Goal: Task Accomplishment & Management: Use online tool/utility

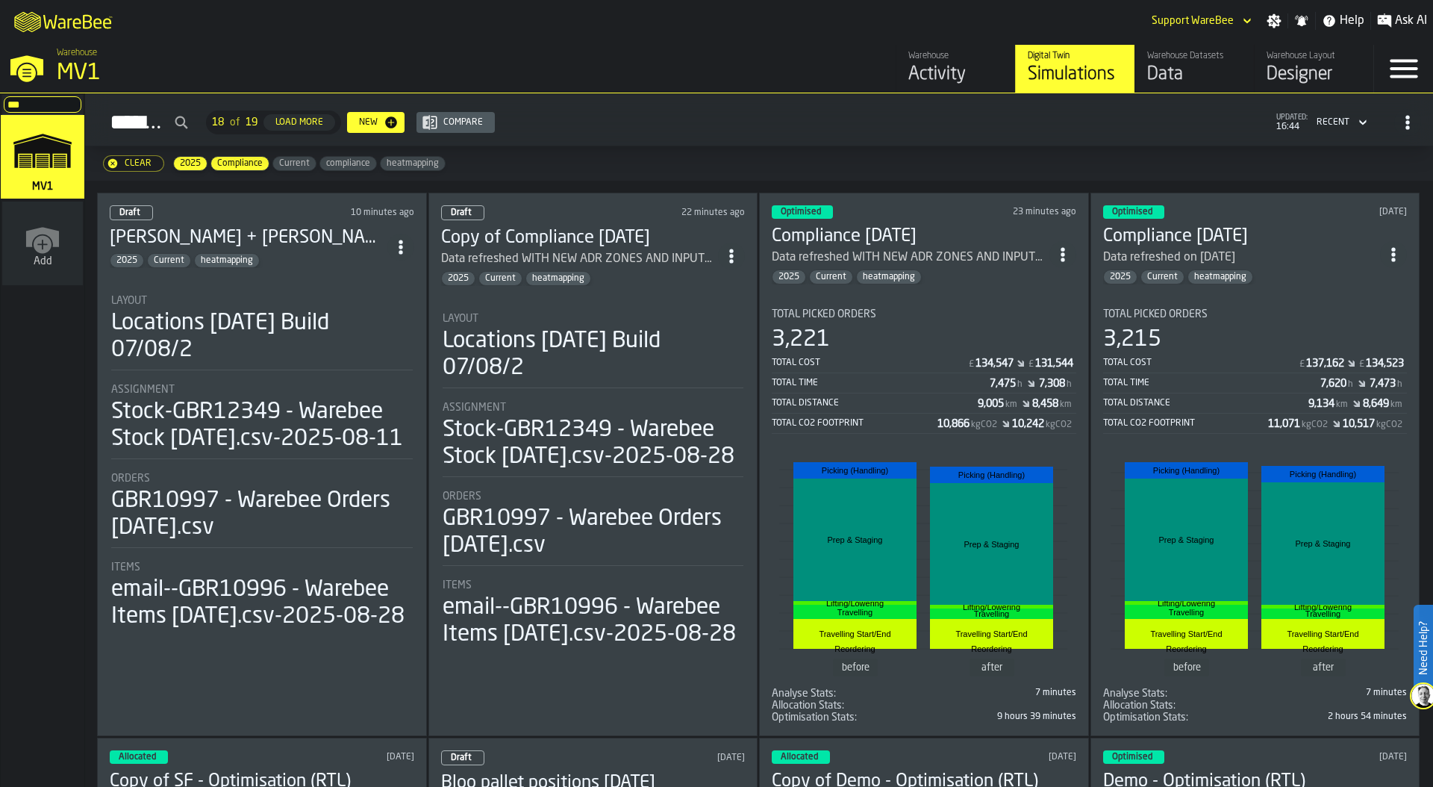
click at [1162, 54] on div "Warehouse Datasets" at bounding box center [1194, 56] width 95 height 10
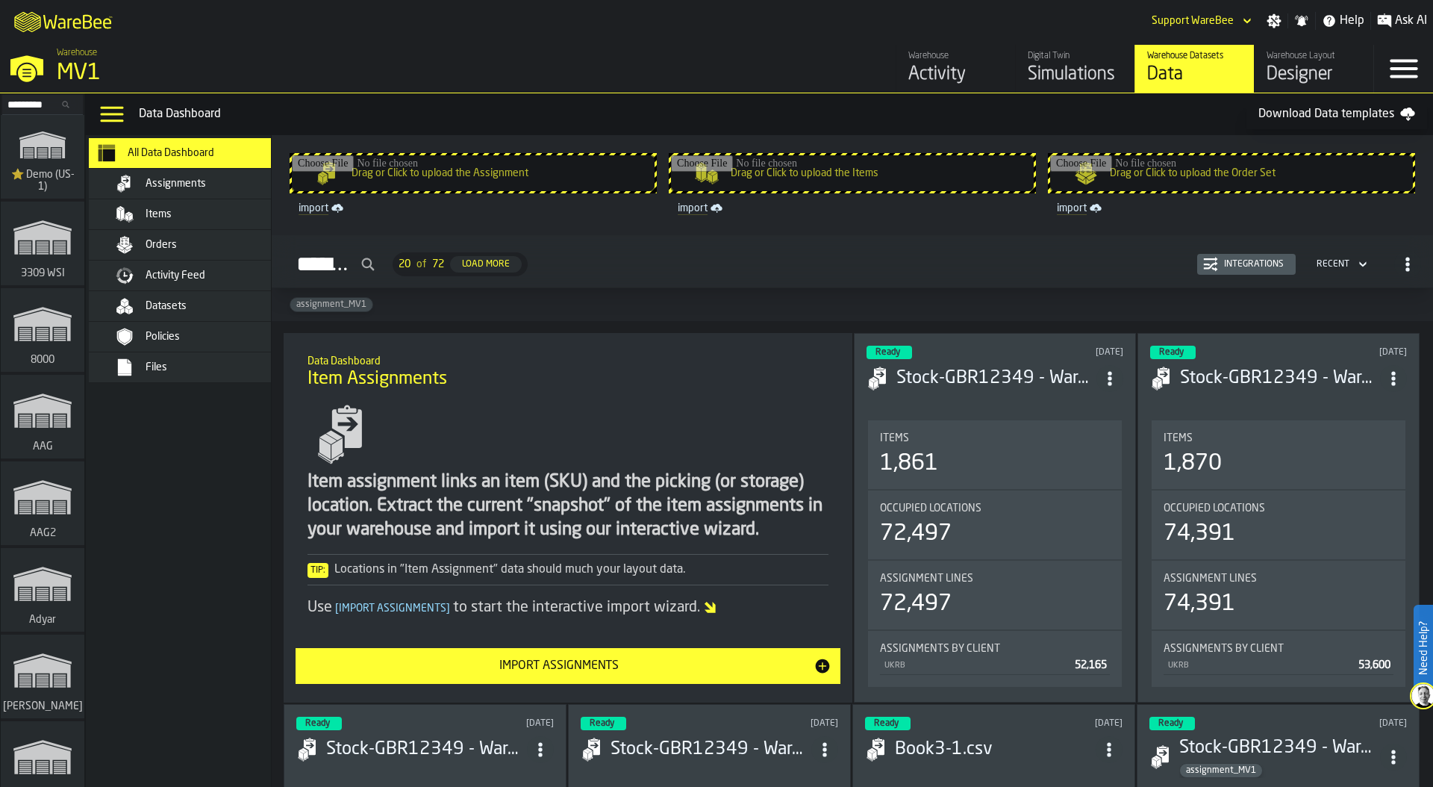
click at [199, 233] on div "Orders" at bounding box center [193, 245] width 209 height 30
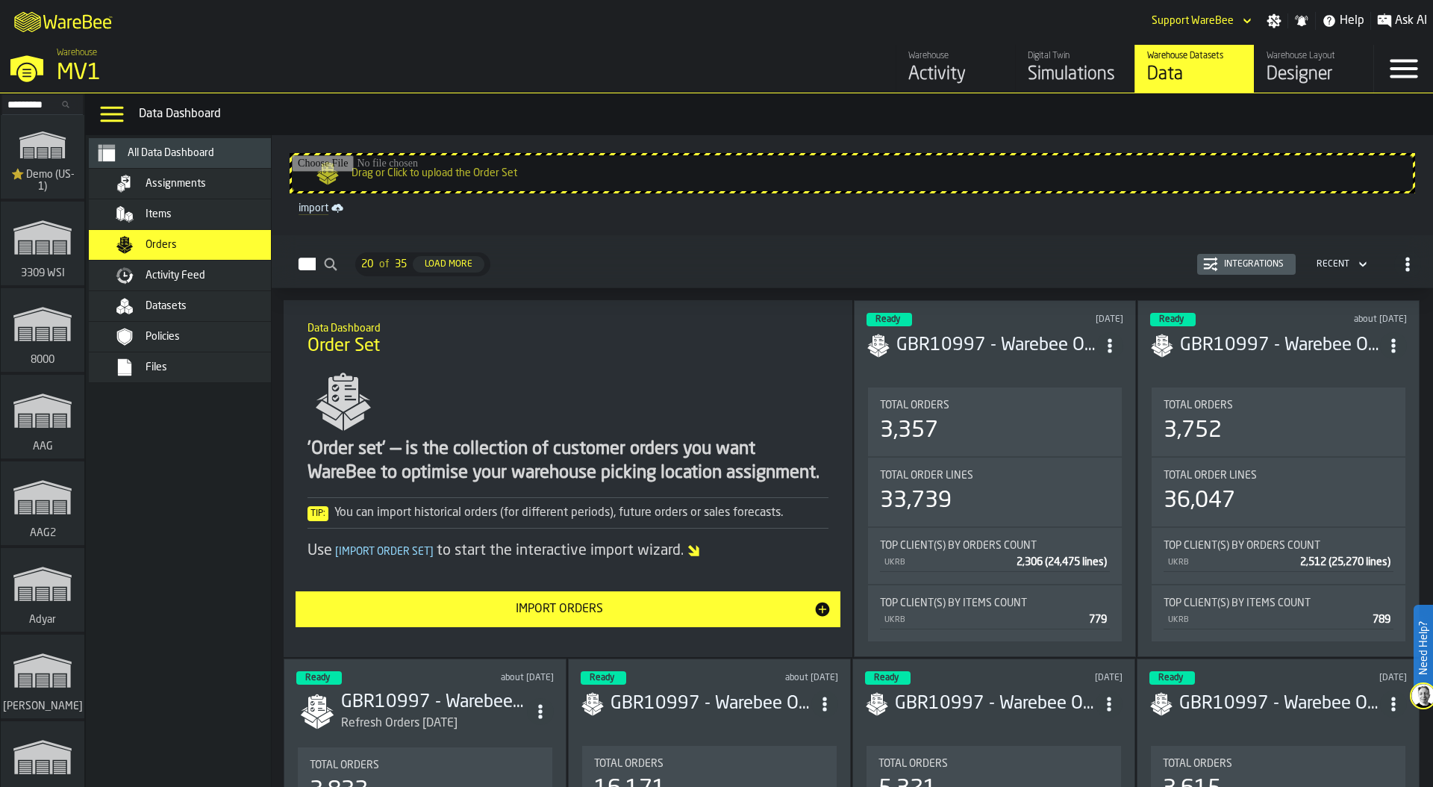
click at [1247, 262] on div "Integrations" at bounding box center [1254, 264] width 72 height 10
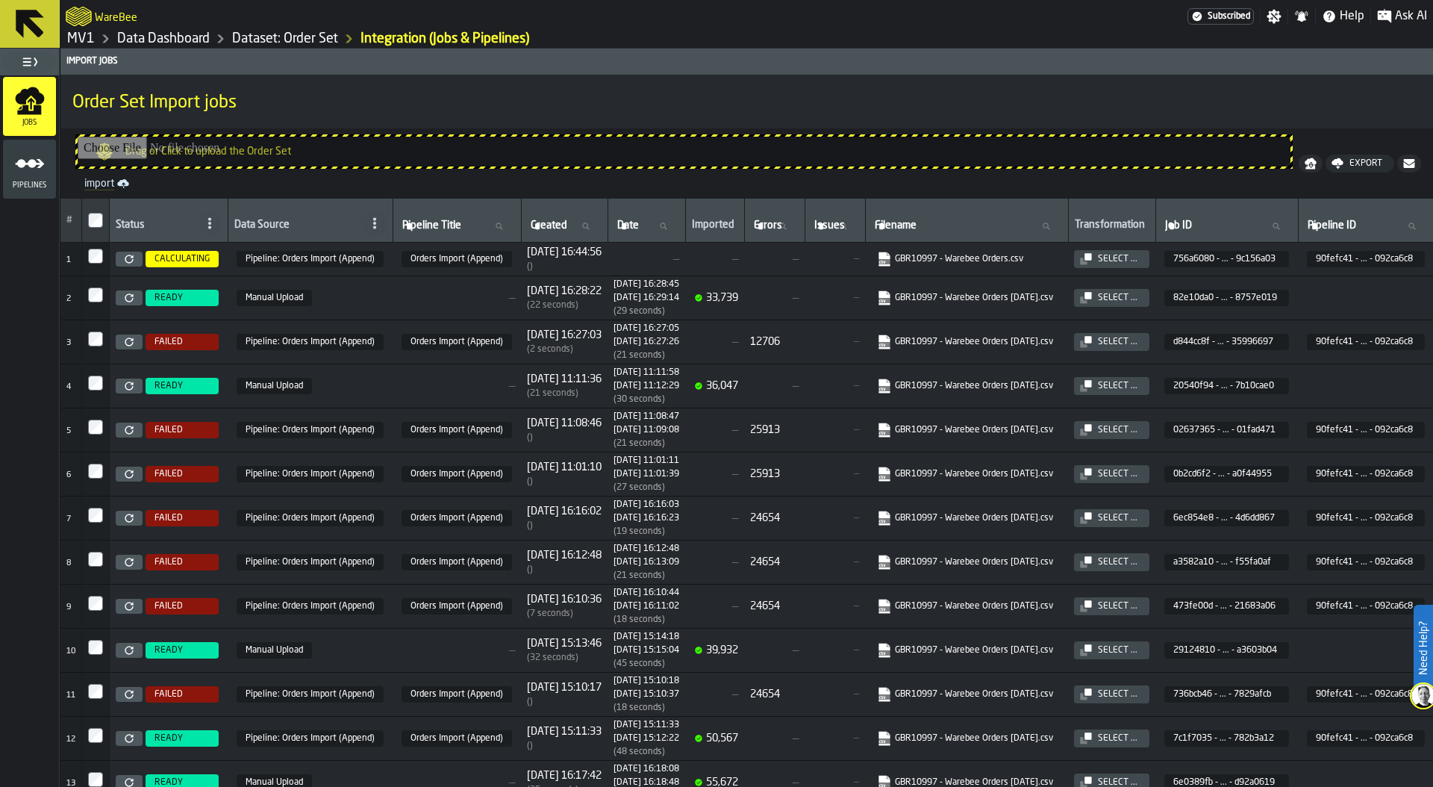
click at [319, 40] on link "Dataset: Order Set" at bounding box center [285, 39] width 106 height 16
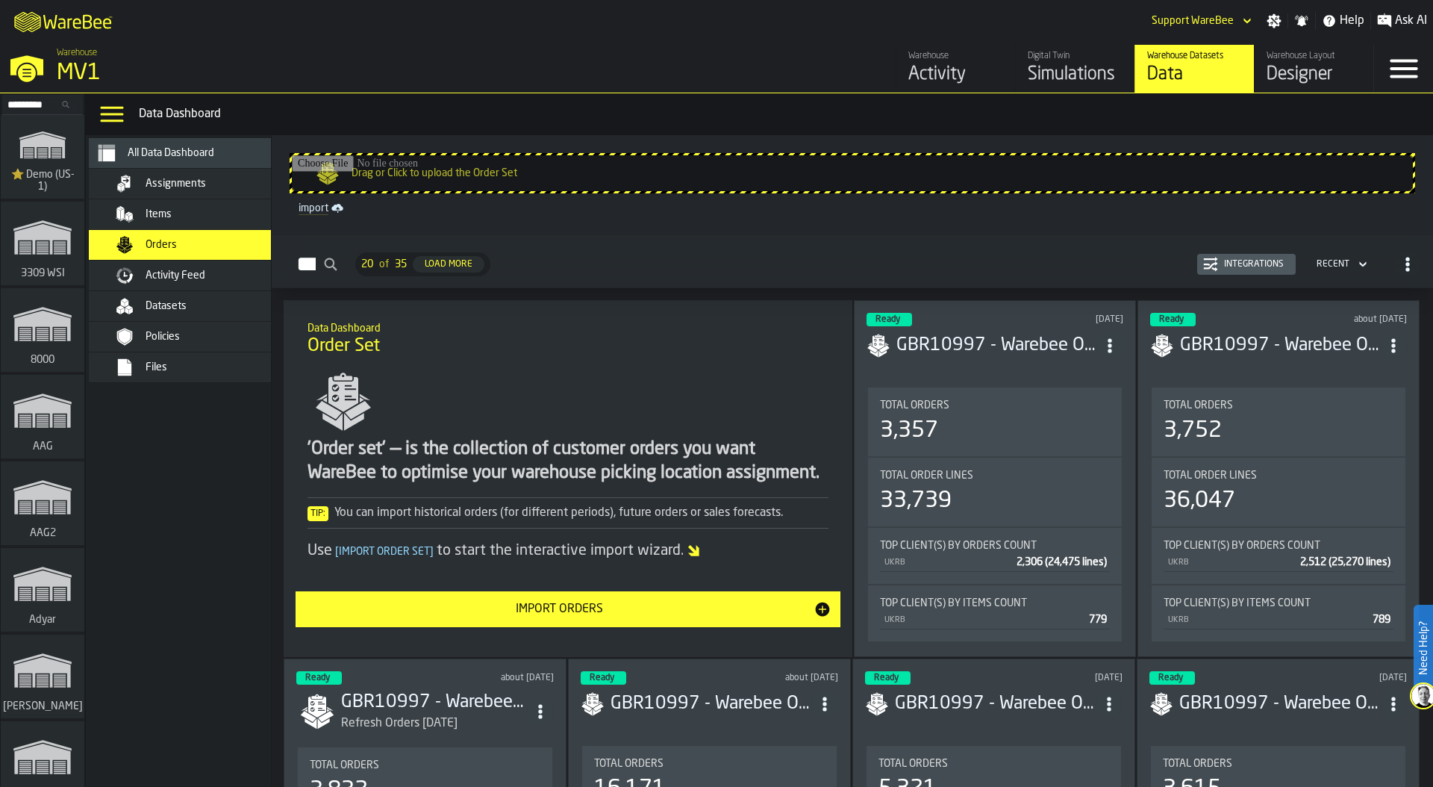
click at [591, 608] on div "Import Orders" at bounding box center [559, 609] width 509 height 18
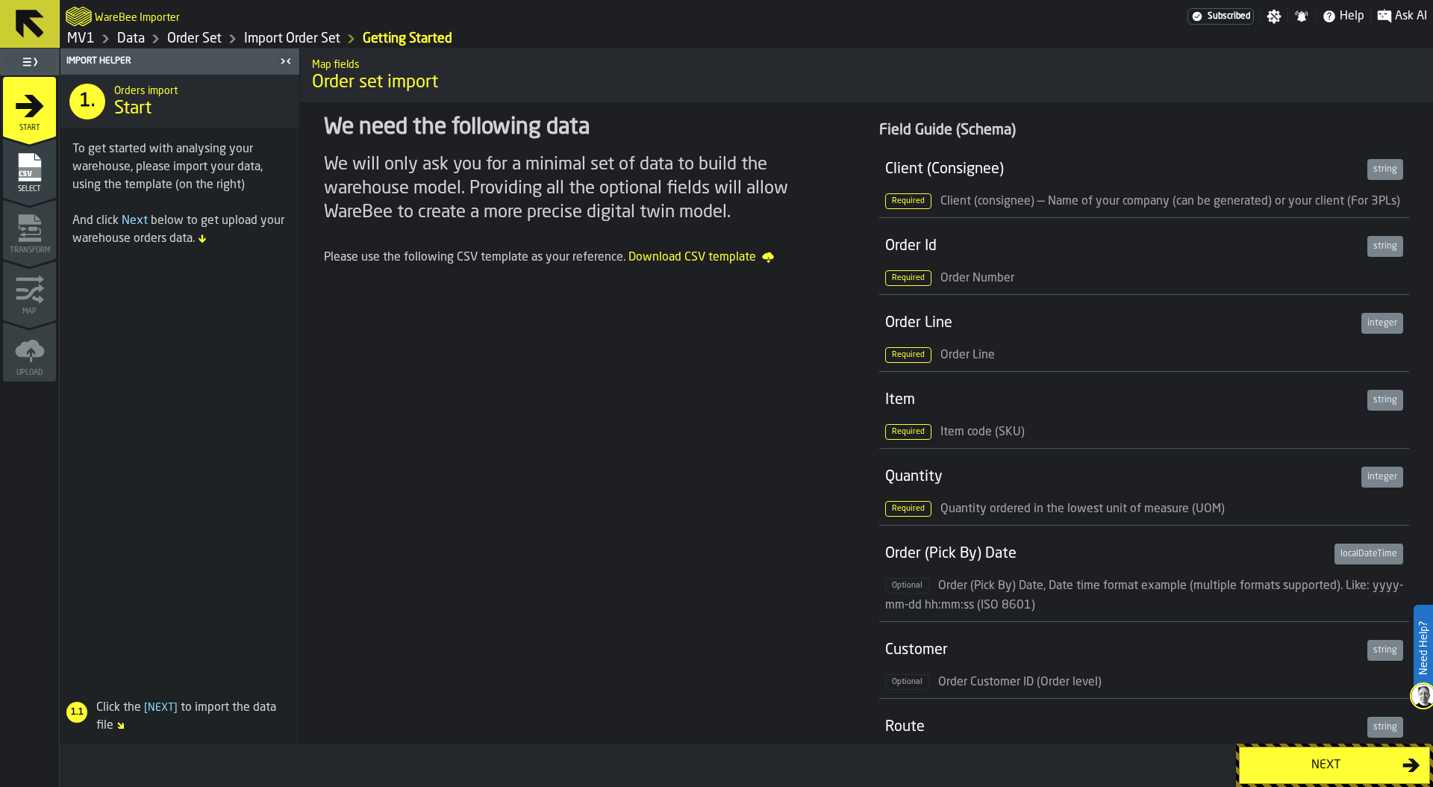
click at [187, 35] on link "Order Set" at bounding box center [194, 39] width 54 height 16
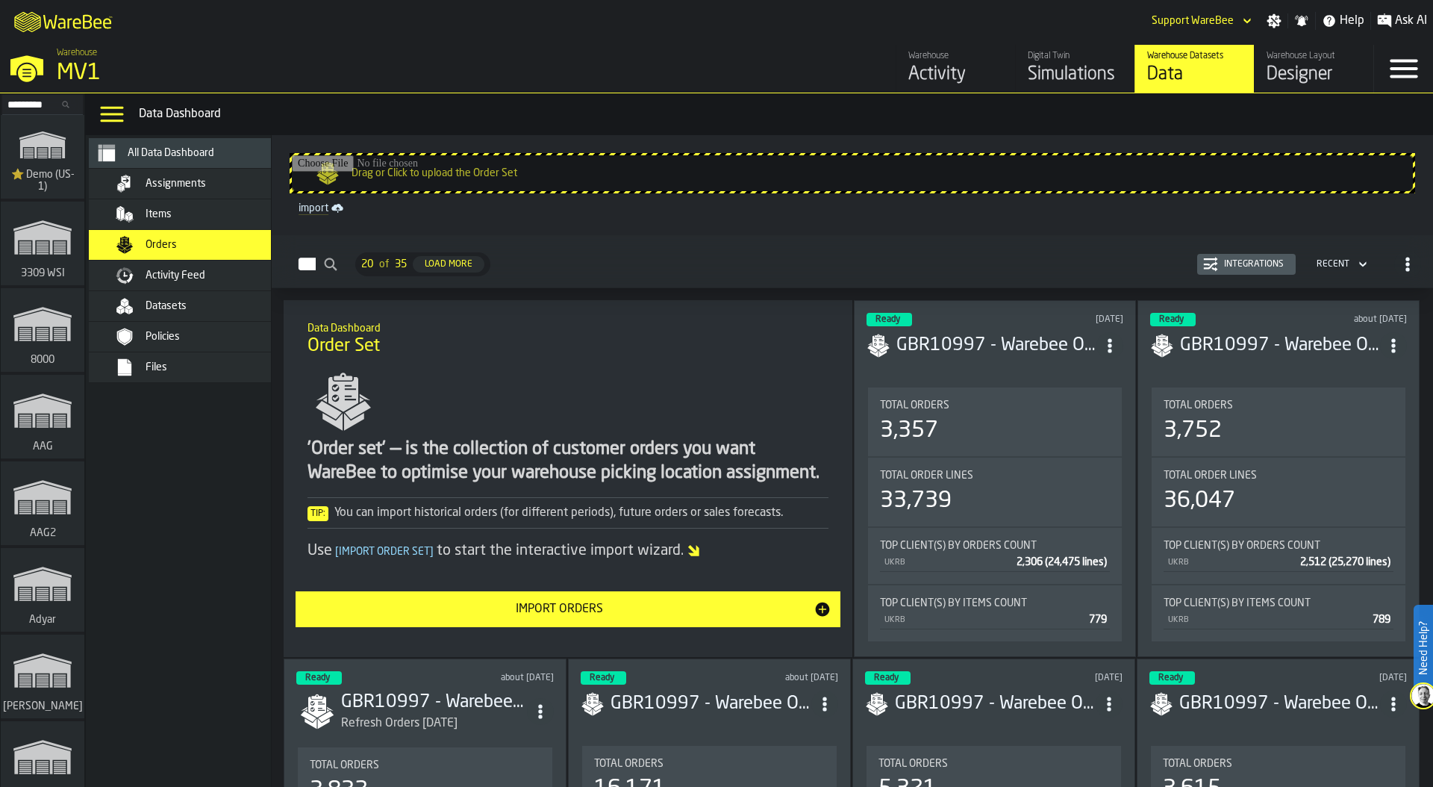
click at [1251, 261] on div "Integrations" at bounding box center [1254, 264] width 72 height 10
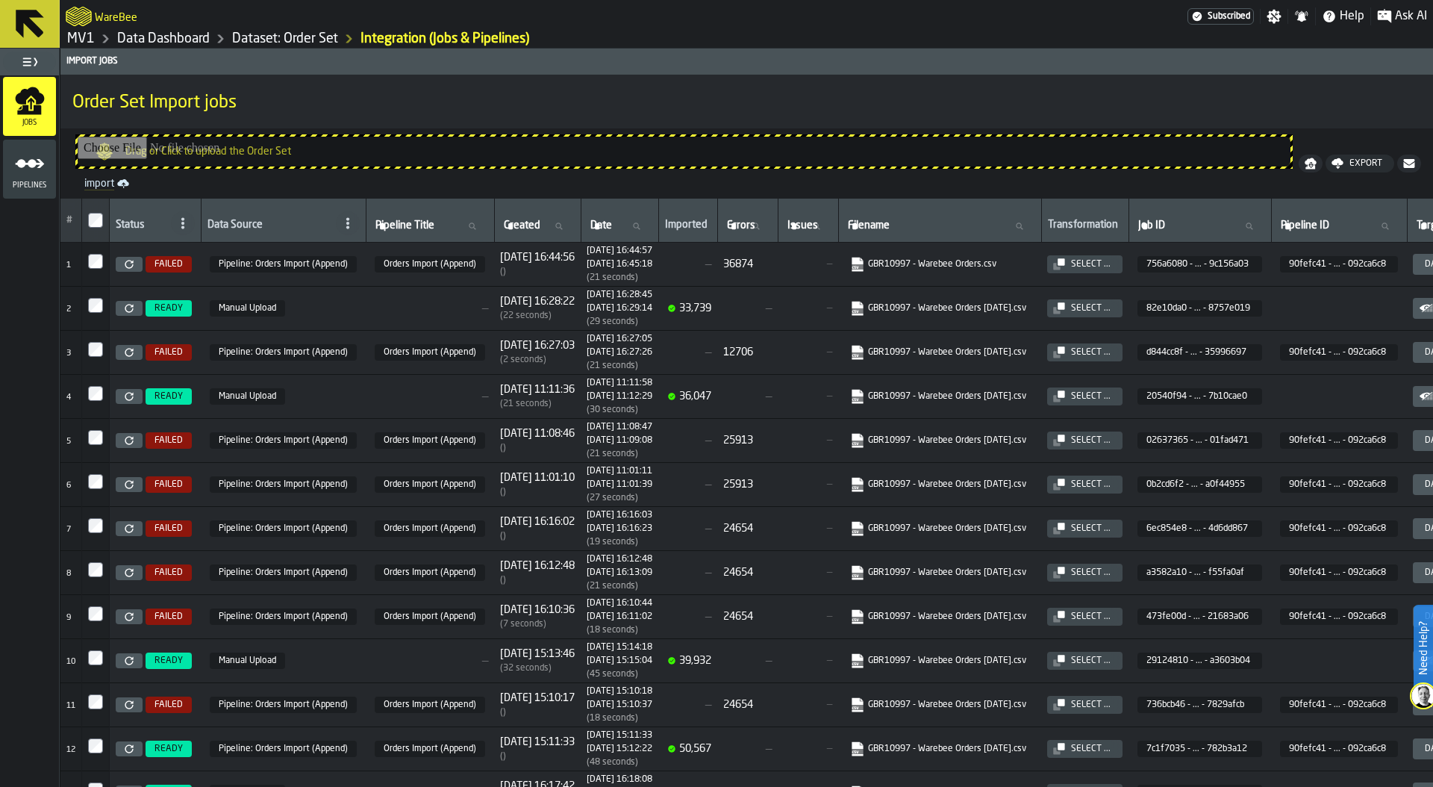
click at [971, 260] on link "GBR10997 - Warebee Orders.csv" at bounding box center [938, 264] width 176 height 15
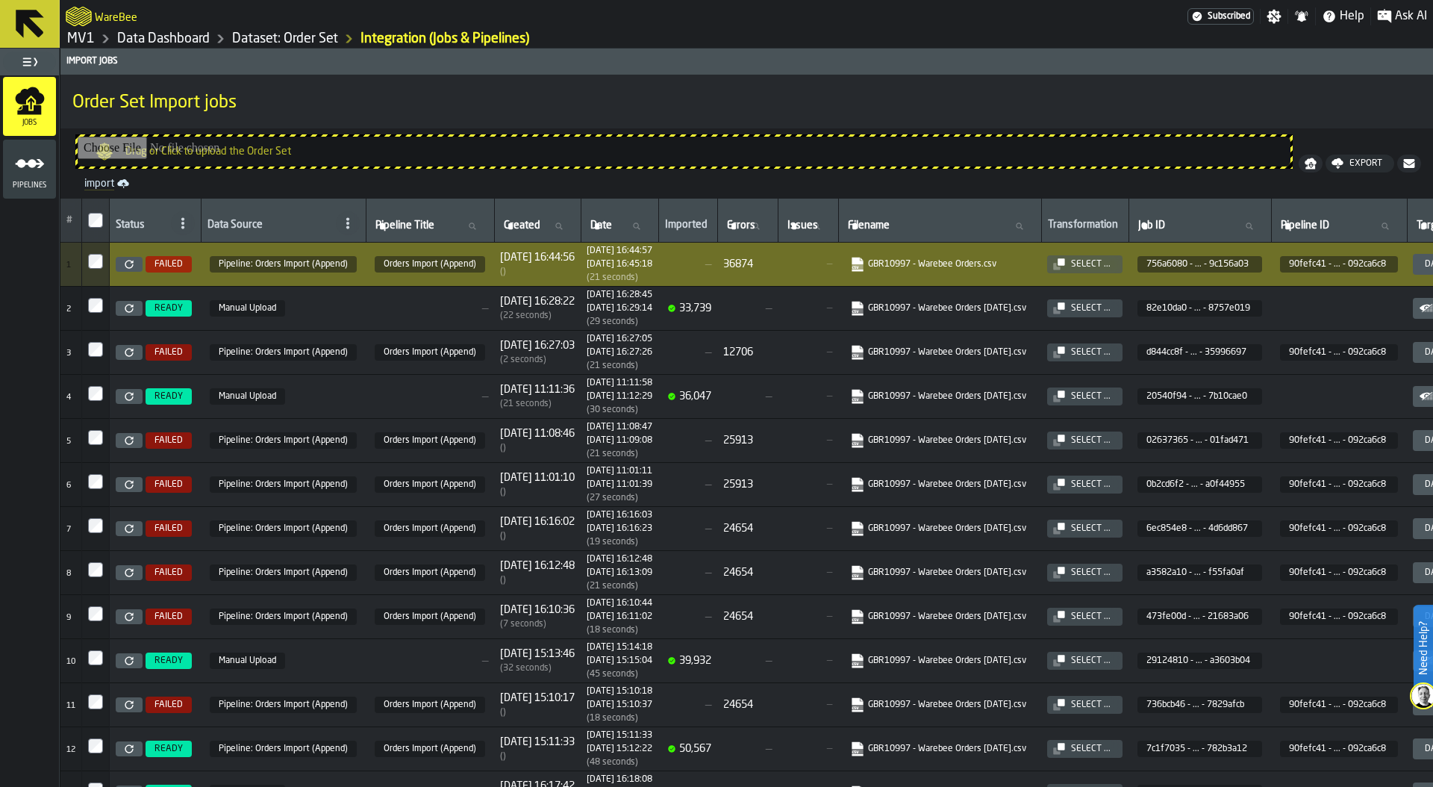
click at [106, 184] on link "import" at bounding box center [684, 184] width 1212 height 18
click at [156, 37] on link "Data Dashboard" at bounding box center [163, 39] width 93 height 16
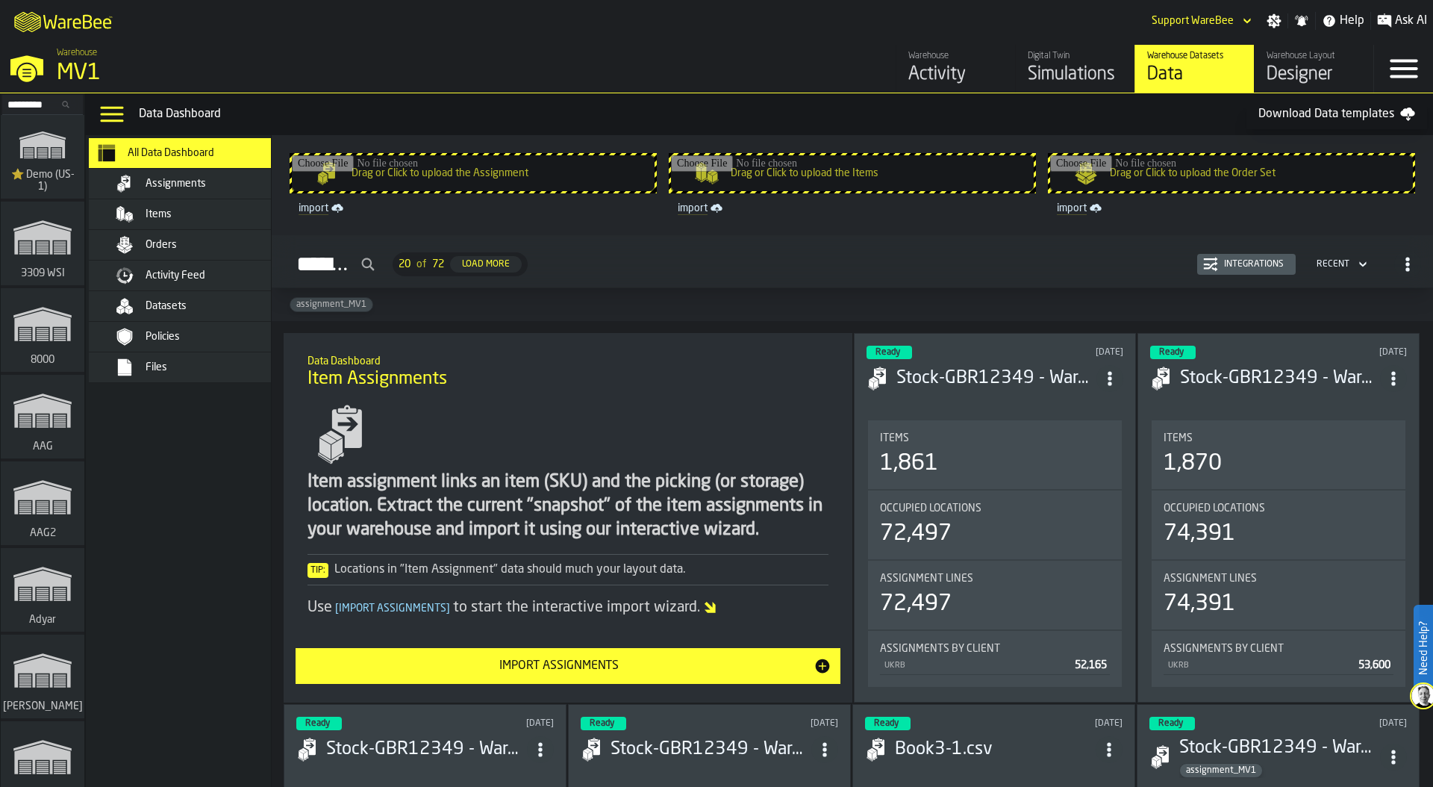
click at [1053, 73] on div "Simulations" at bounding box center [1075, 75] width 95 height 24
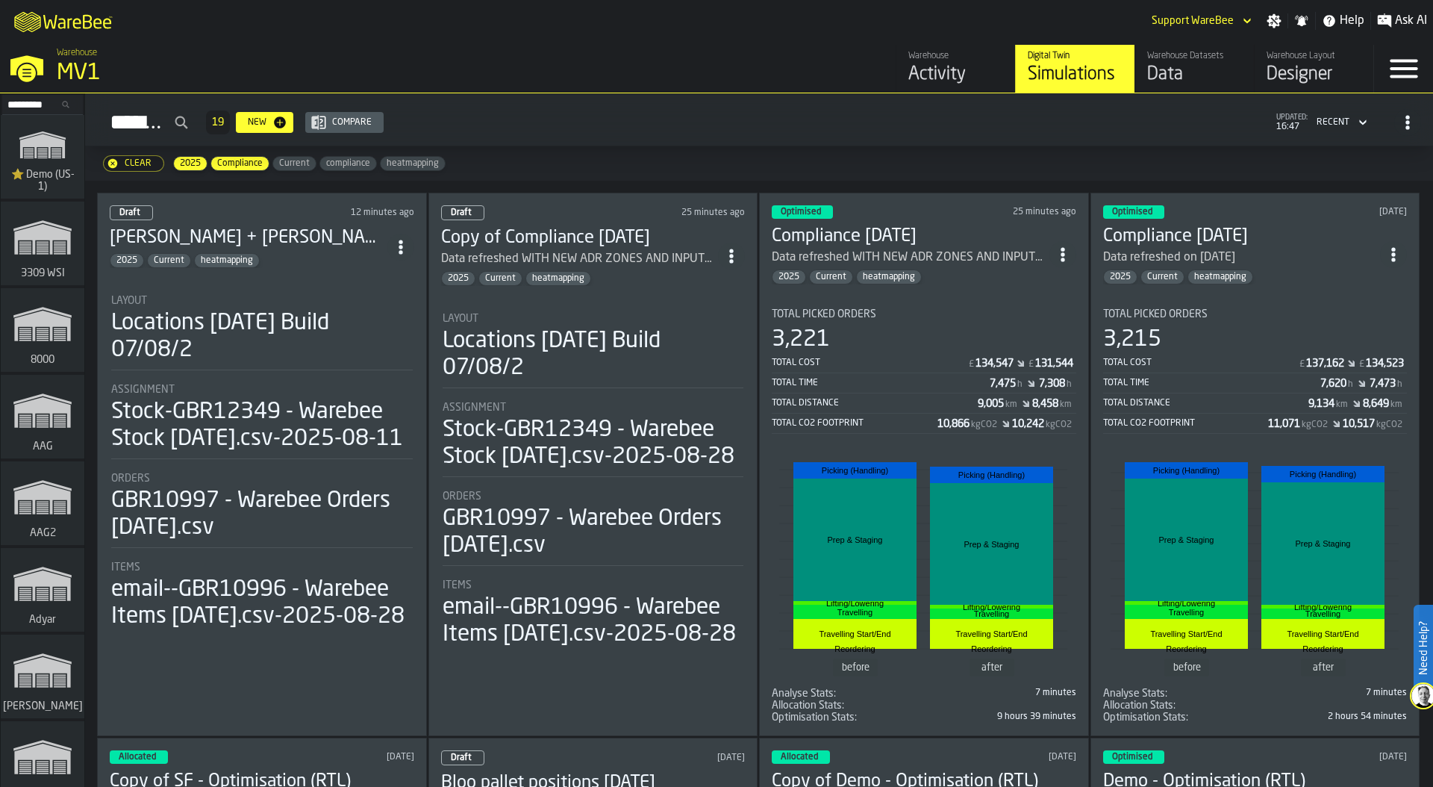
click at [906, 330] on div "3,221" at bounding box center [924, 339] width 305 height 27
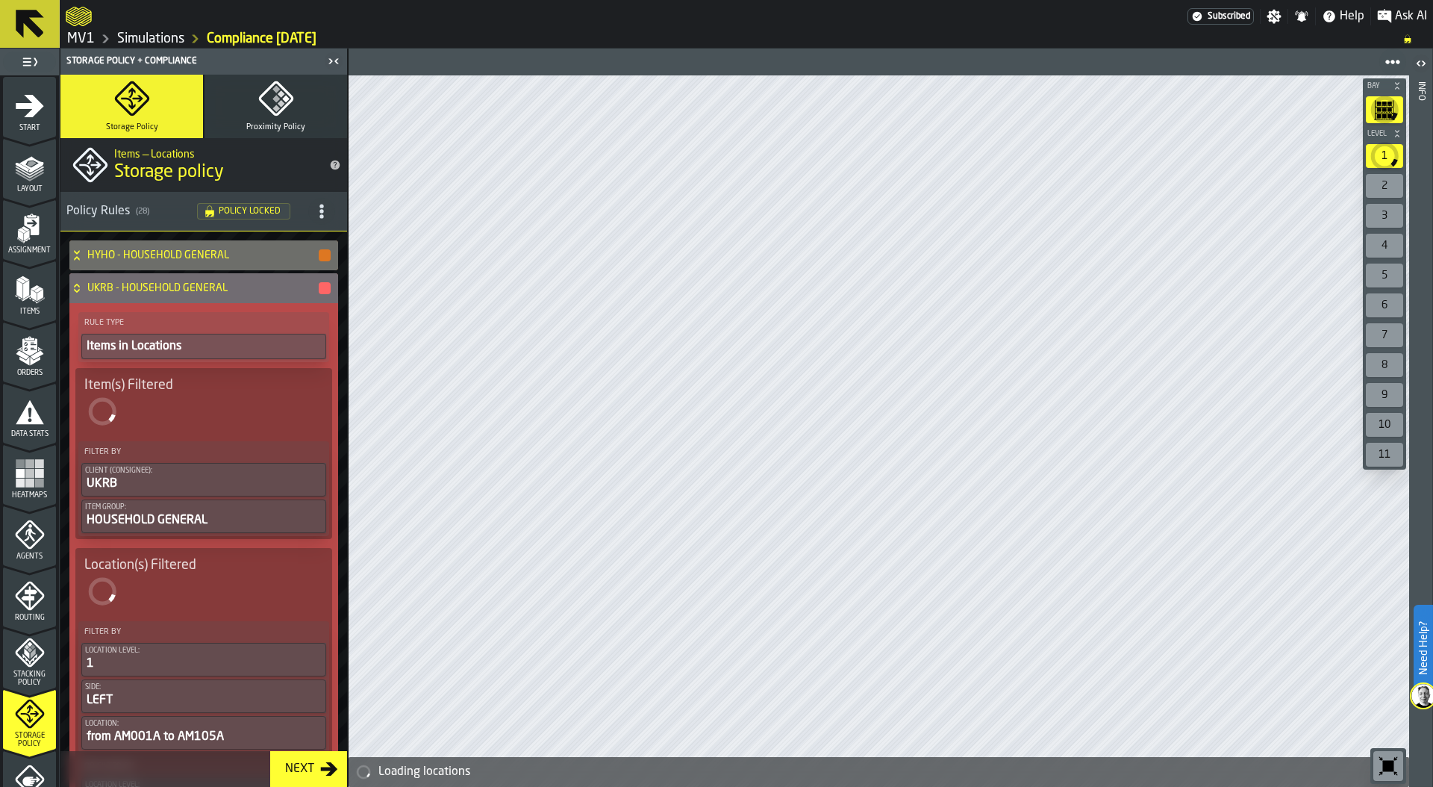
click at [30, 232] on icon "menu Assignment" at bounding box center [31, 225] width 15 height 19
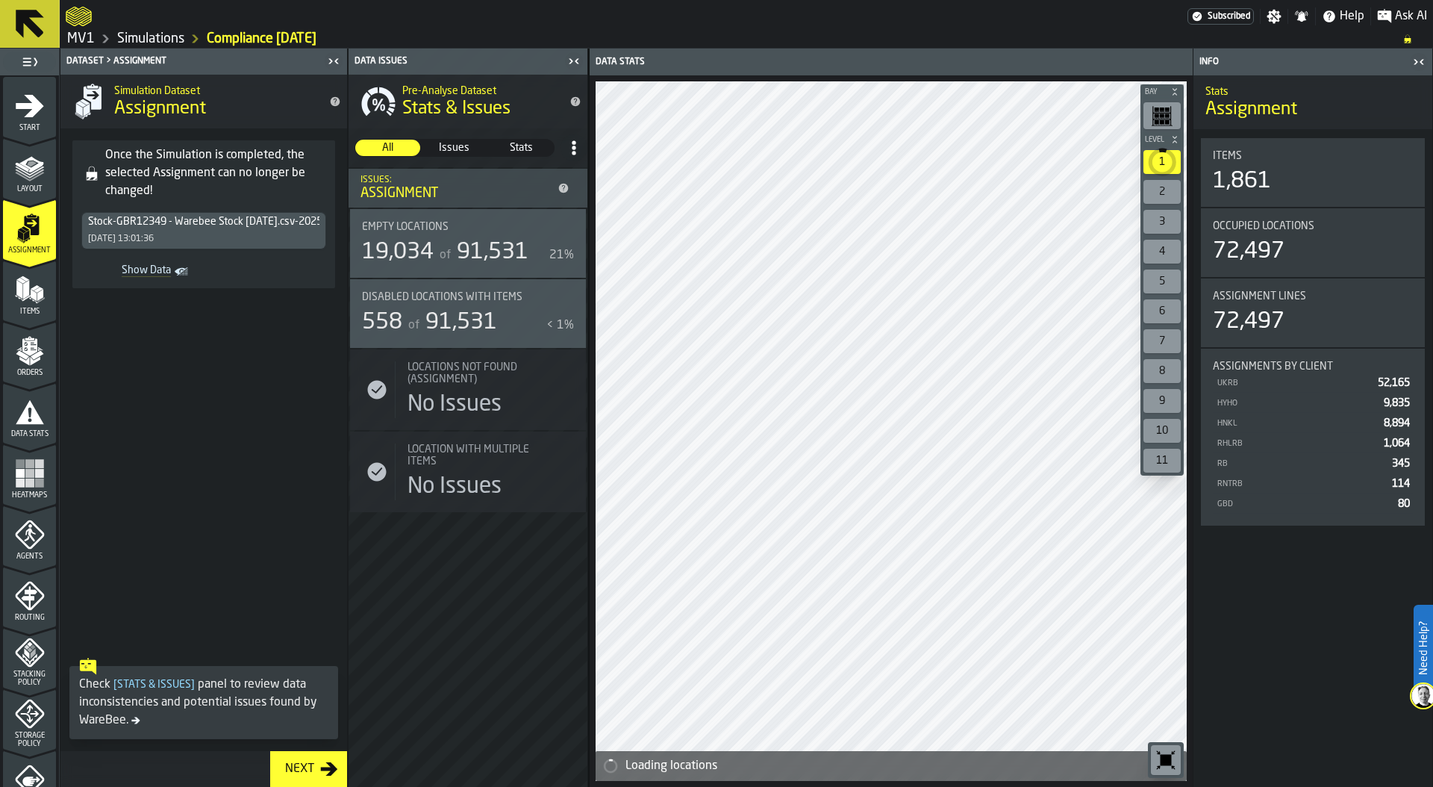
click at [23, 298] on icon "menu Items" at bounding box center [25, 298] width 7 height 6
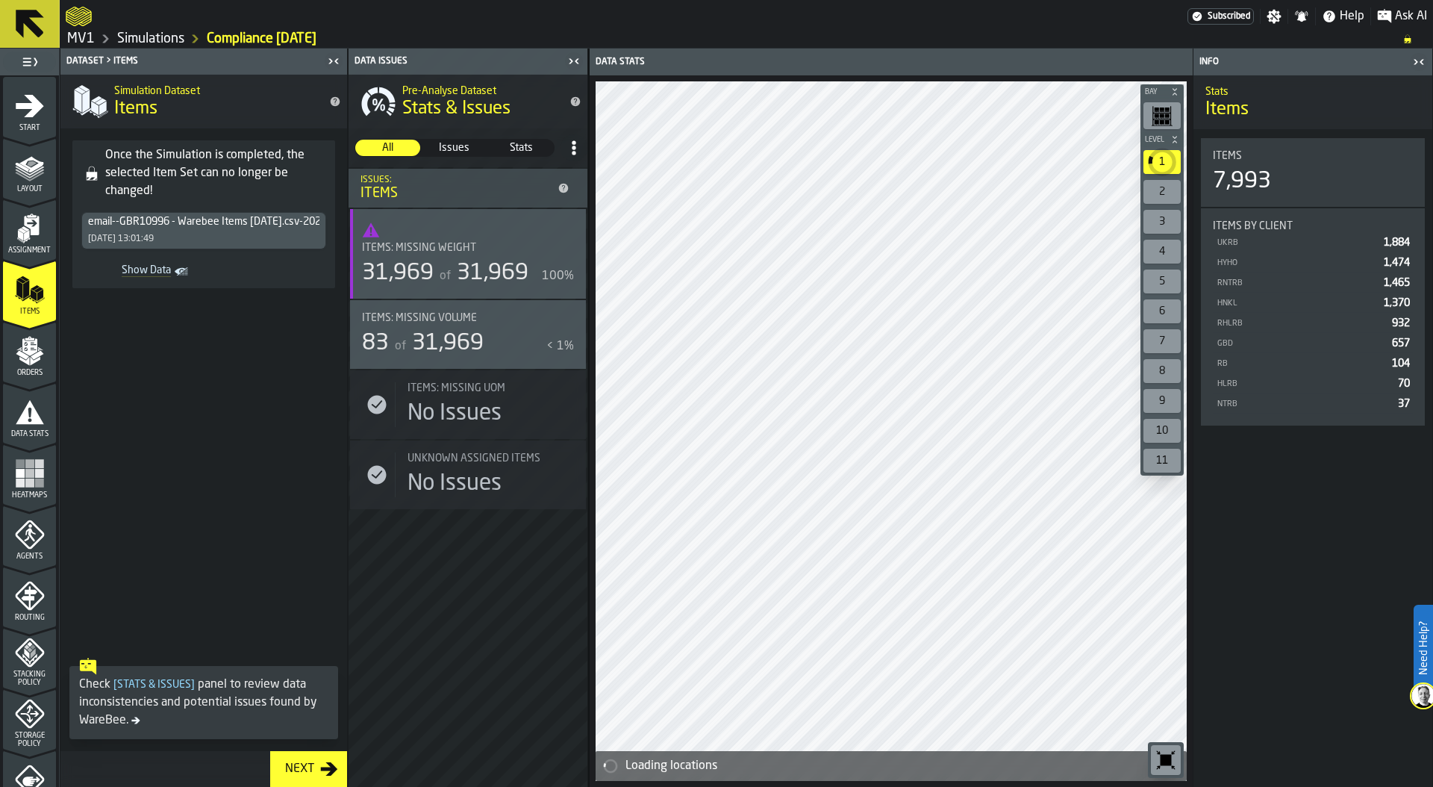
click at [22, 356] on polygon "menu Orders" at bounding box center [22, 354] width 13 height 9
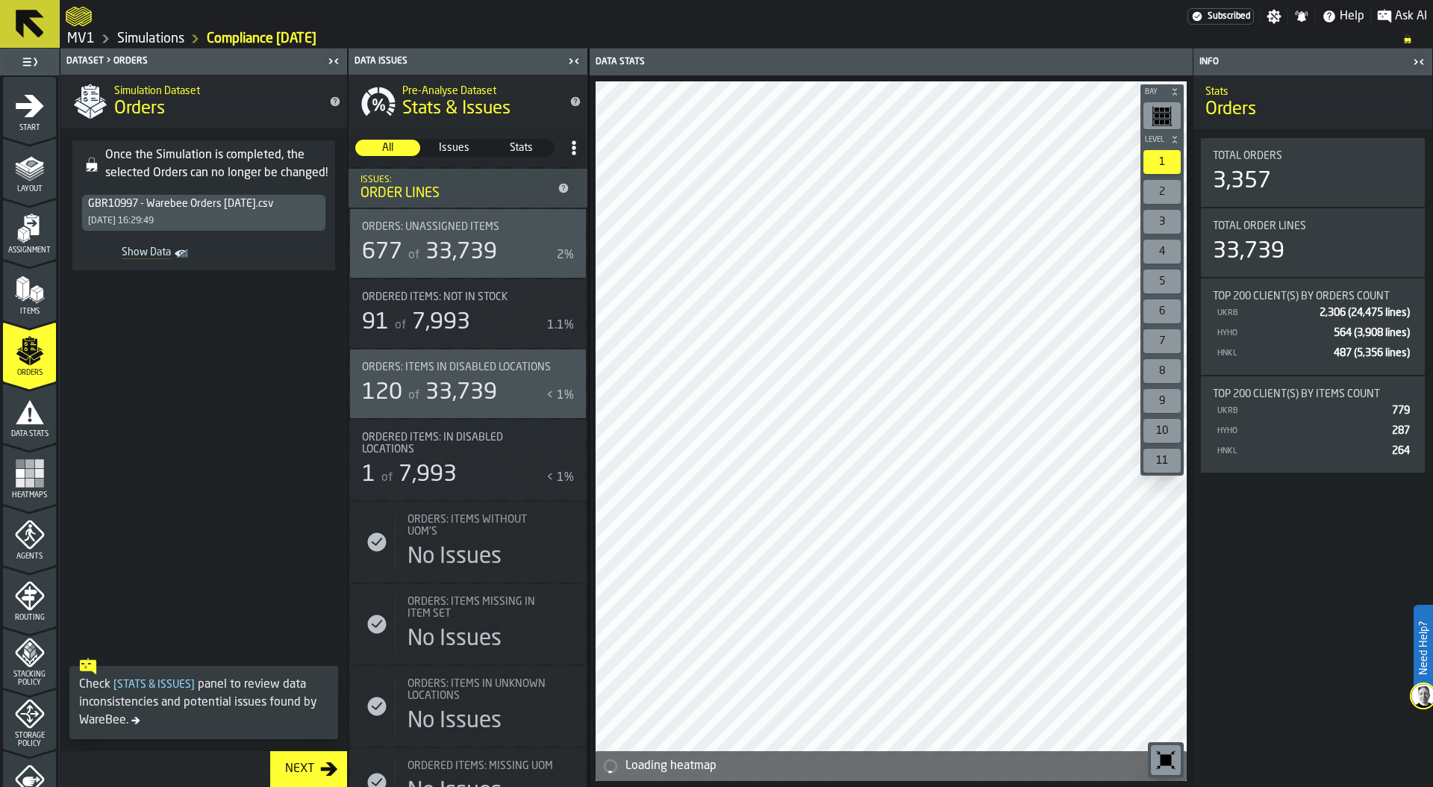
click at [31, 308] on span "Items" at bounding box center [29, 312] width 53 height 8
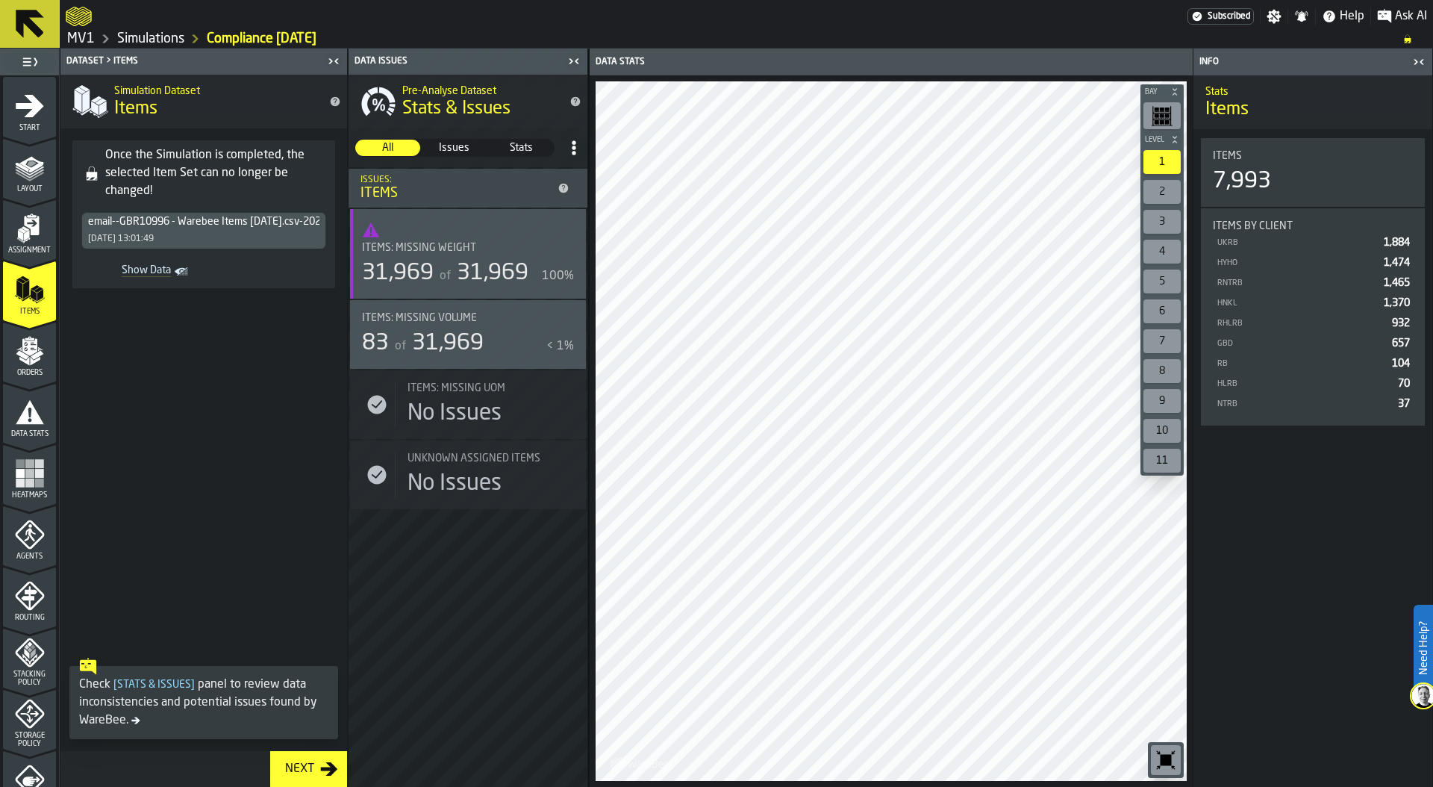
click at [132, 41] on link "Simulations" at bounding box center [150, 39] width 67 height 16
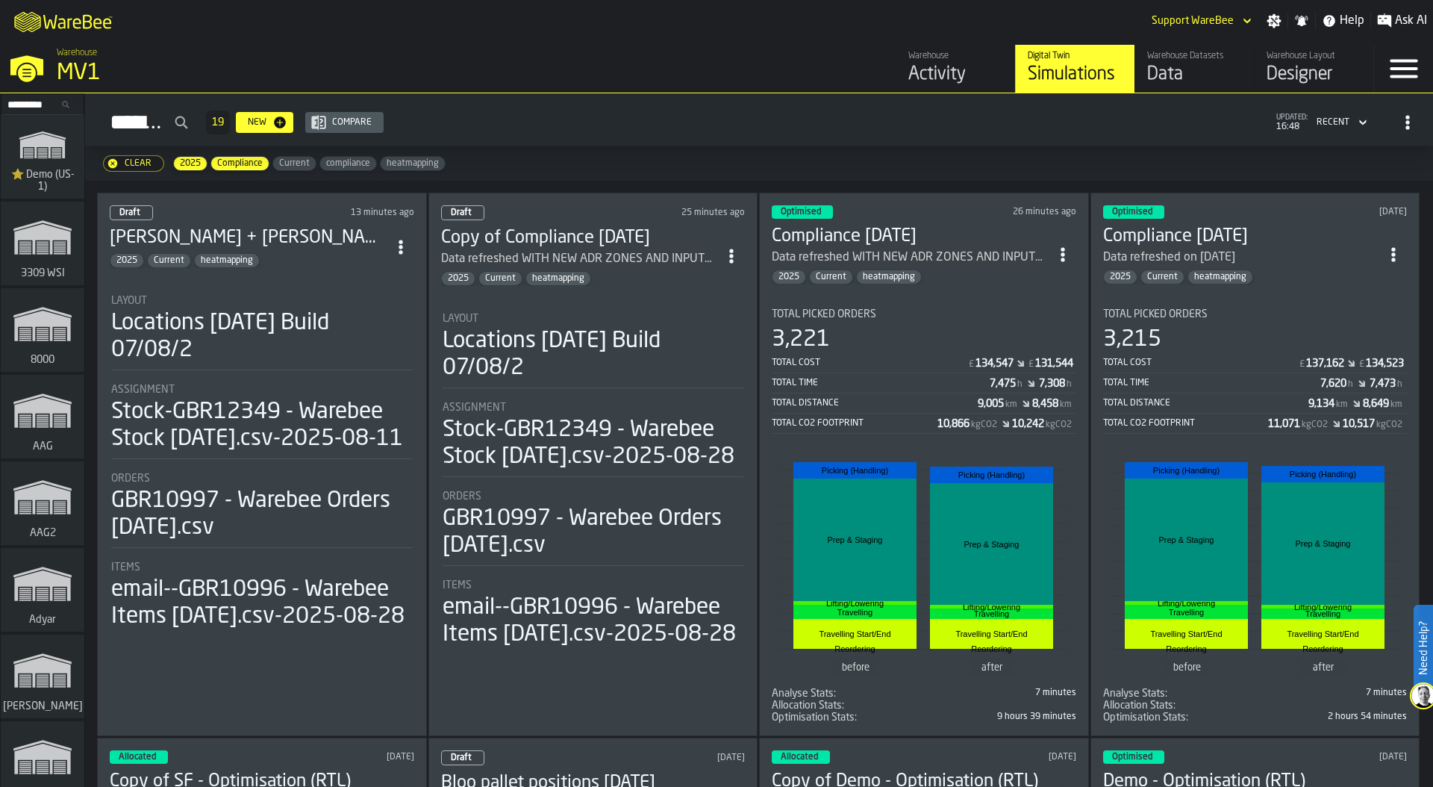
click at [1178, 67] on div "Data" at bounding box center [1194, 75] width 95 height 24
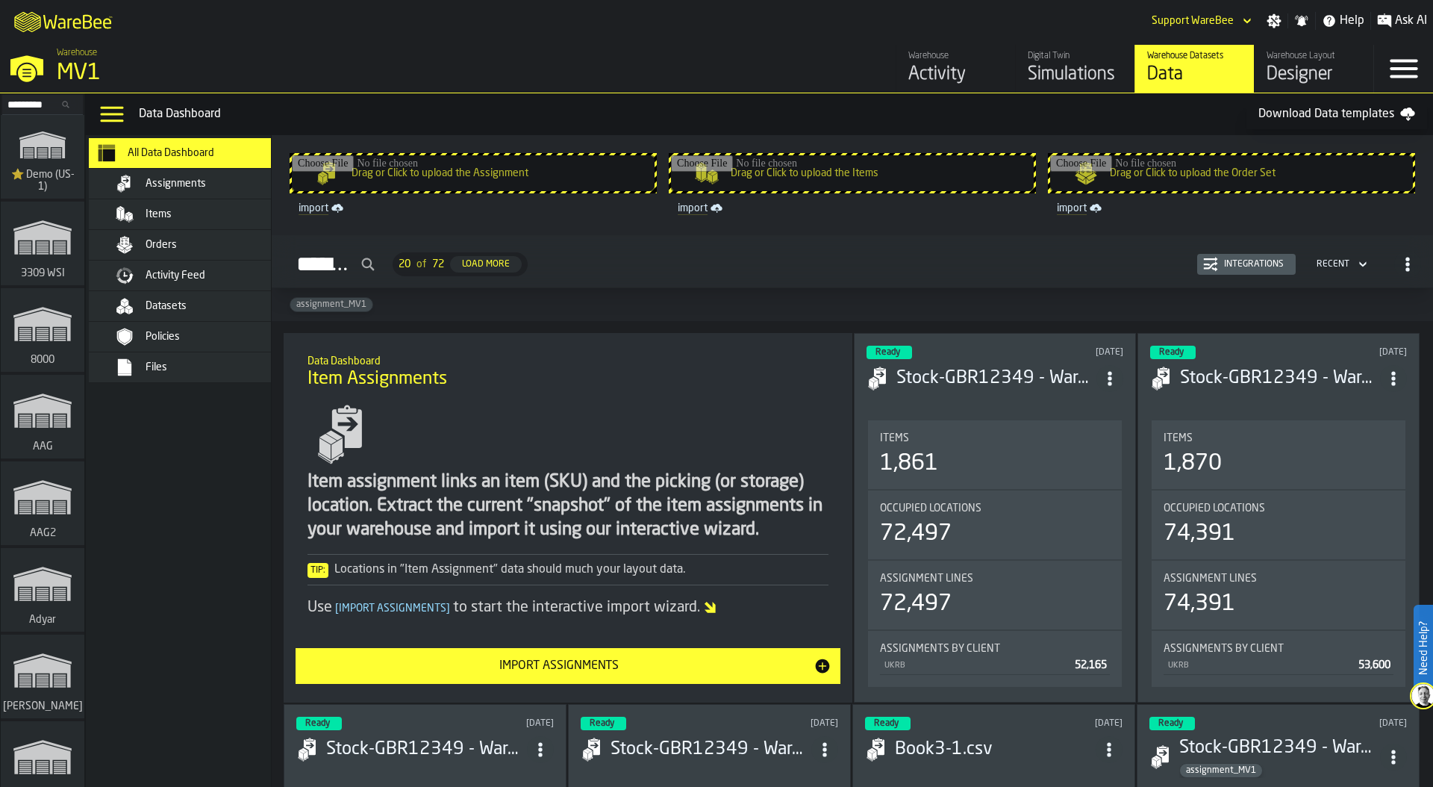
click at [219, 236] on div "Orders" at bounding box center [201, 245] width 182 height 18
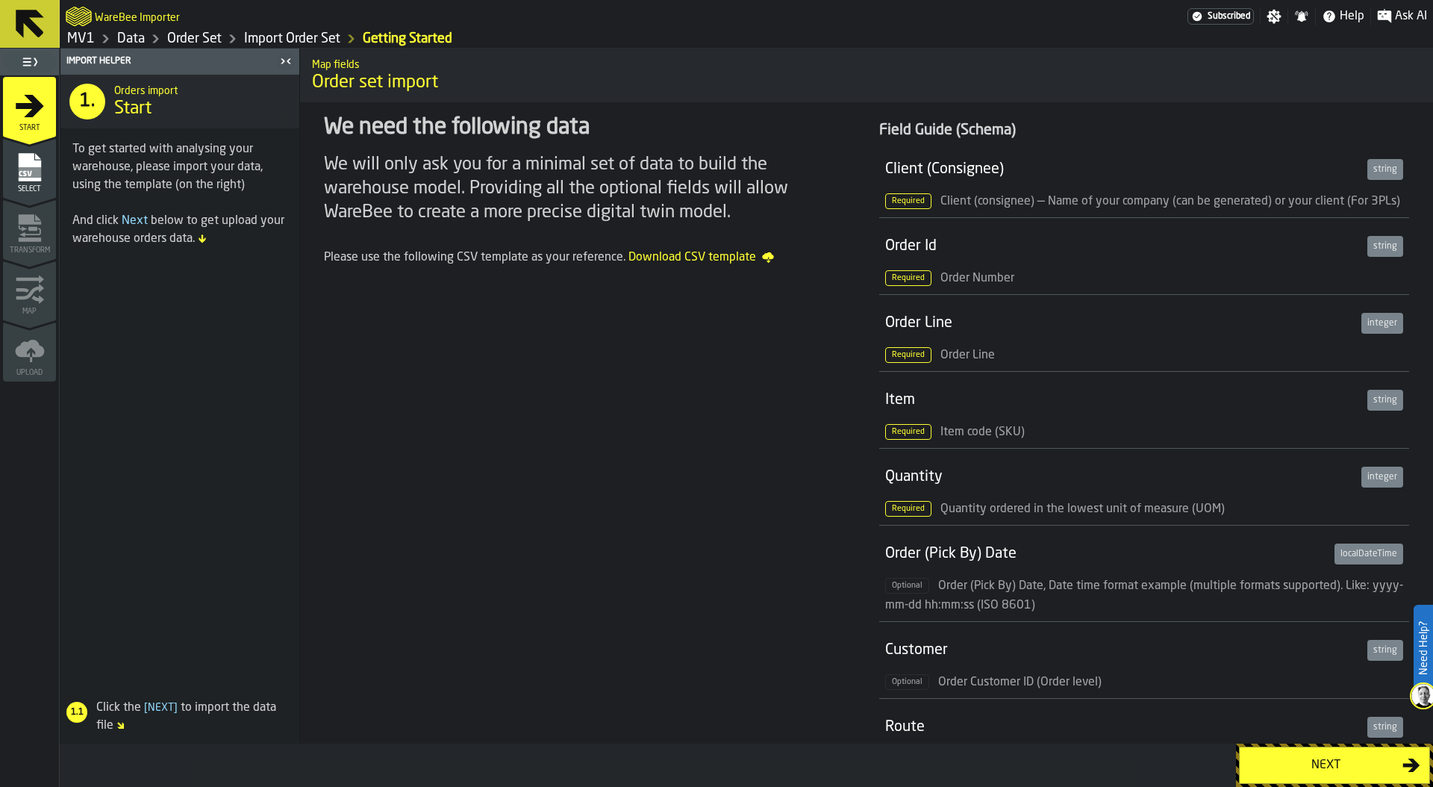
click at [1286, 769] on div "Next" at bounding box center [1326, 765] width 154 height 18
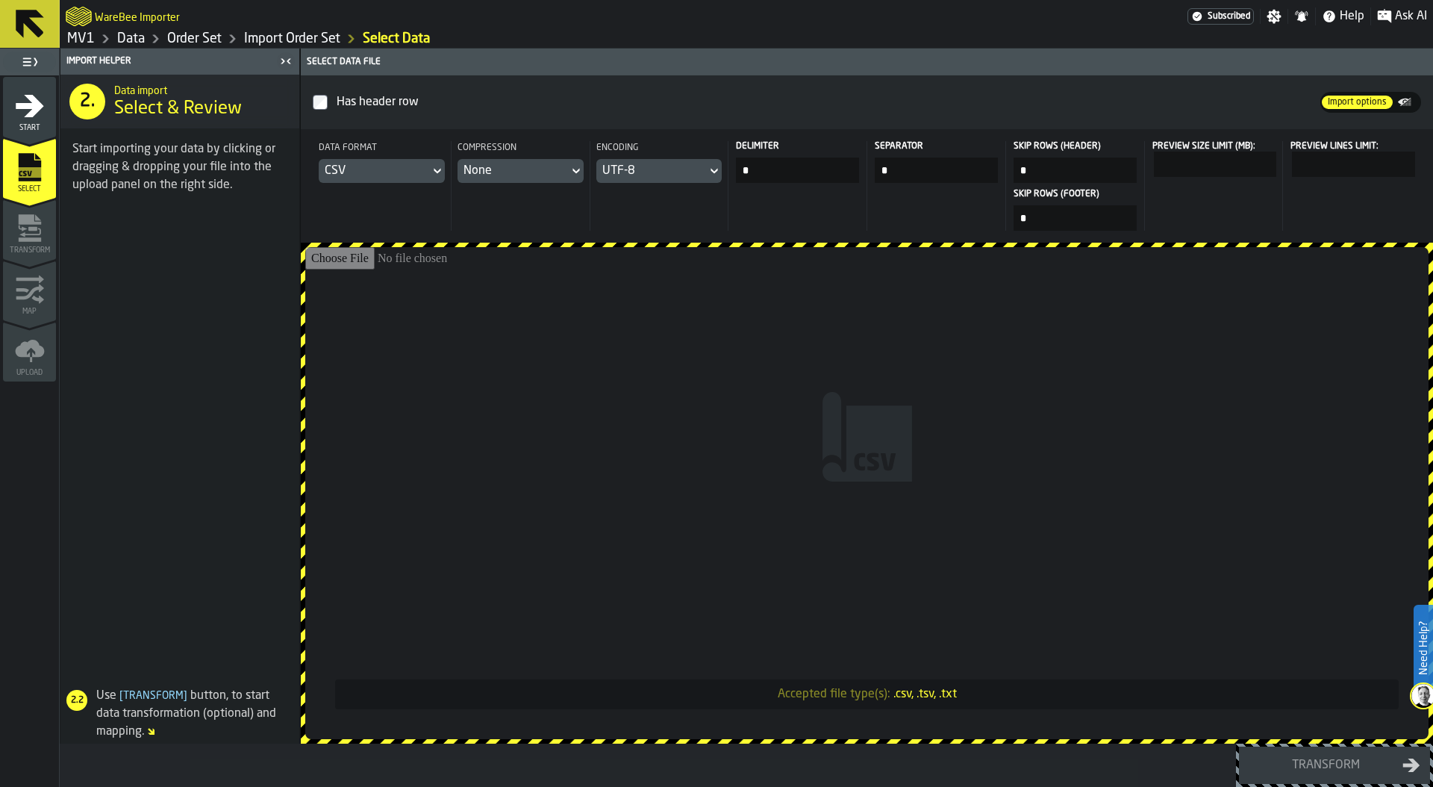
click at [819, 408] on input "Accepted file type(s): .csv, .tsv, .txt" at bounding box center [866, 493] width 1123 height 492
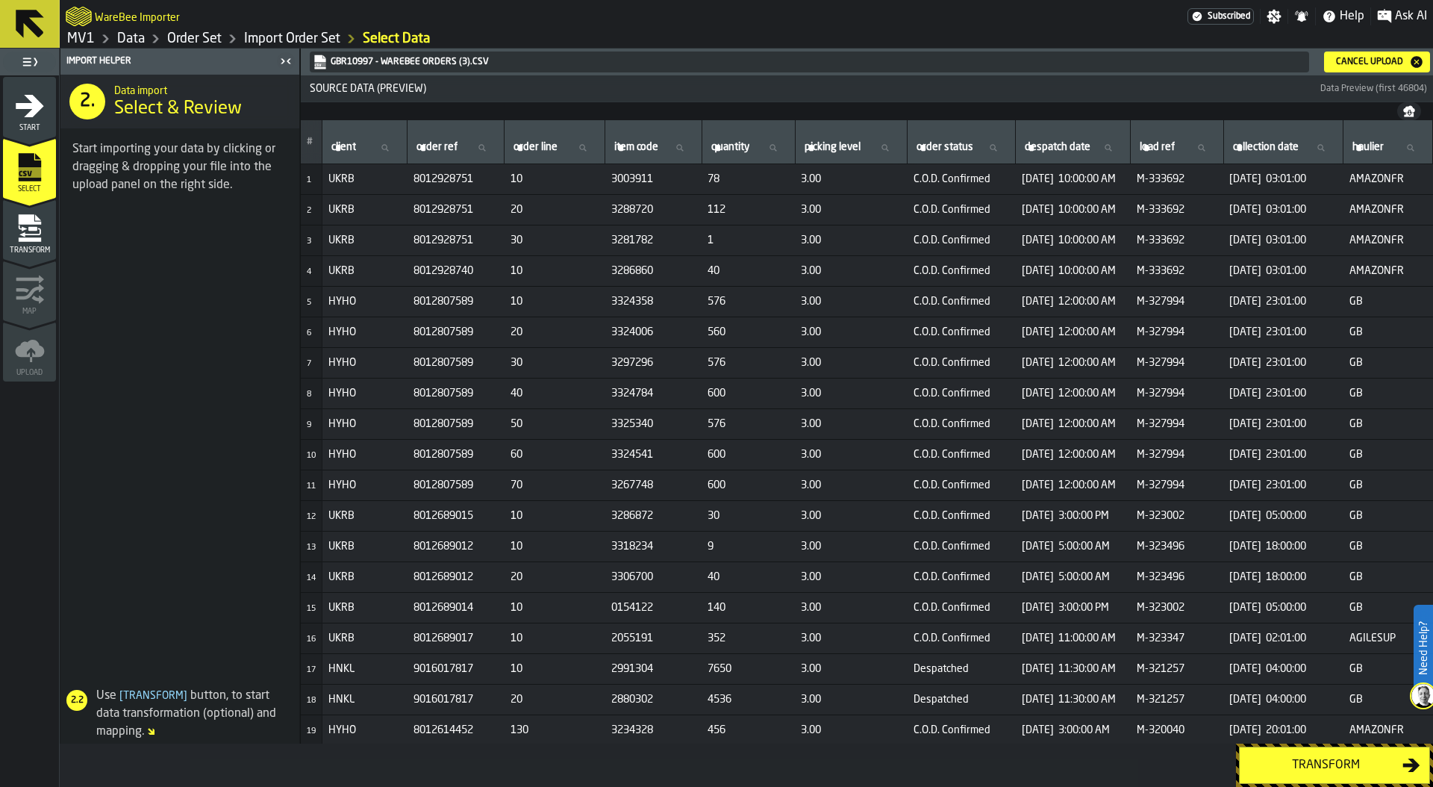
click at [1315, 761] on div "Transform" at bounding box center [1326, 765] width 154 height 18
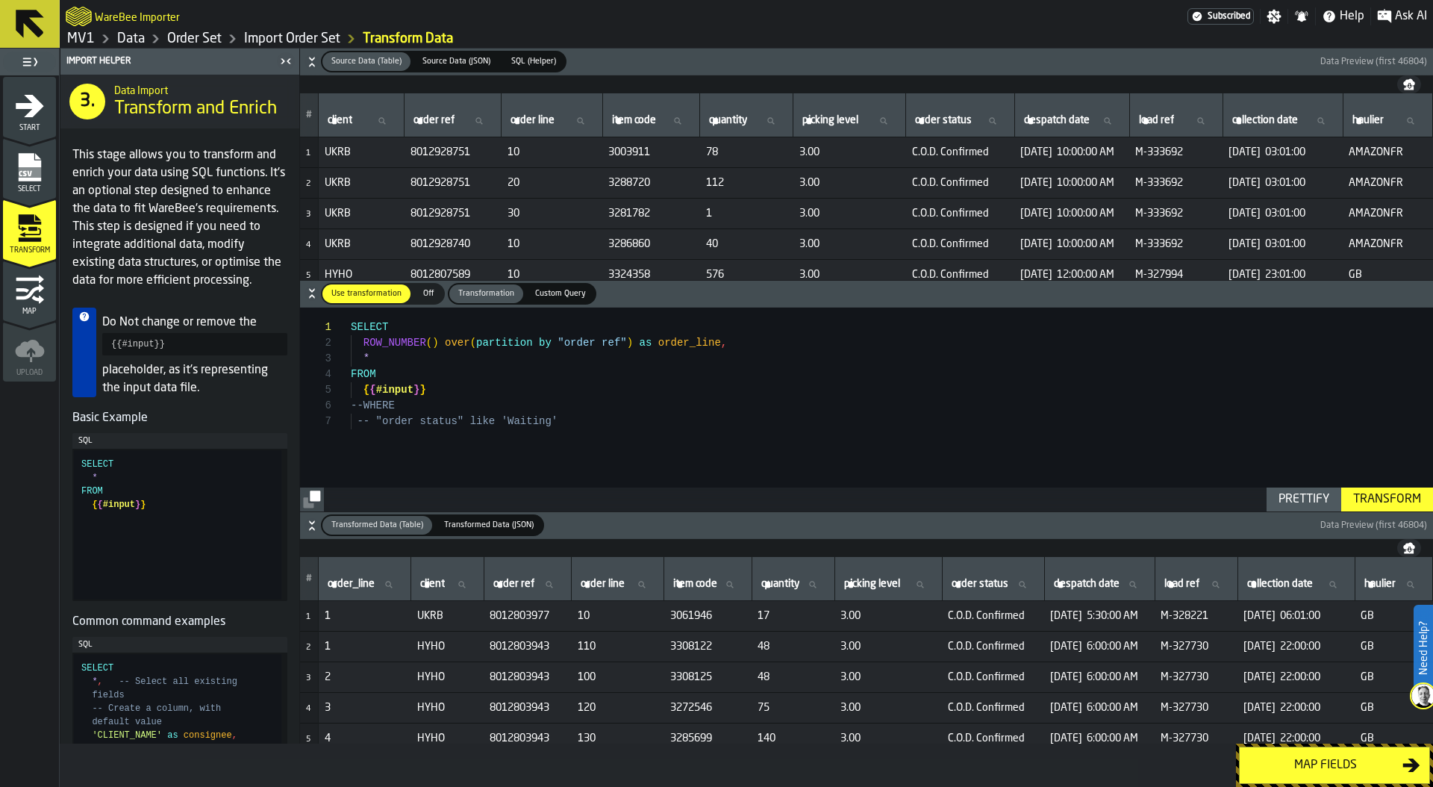
click at [1315, 761] on div "Map fields" at bounding box center [1326, 765] width 154 height 18
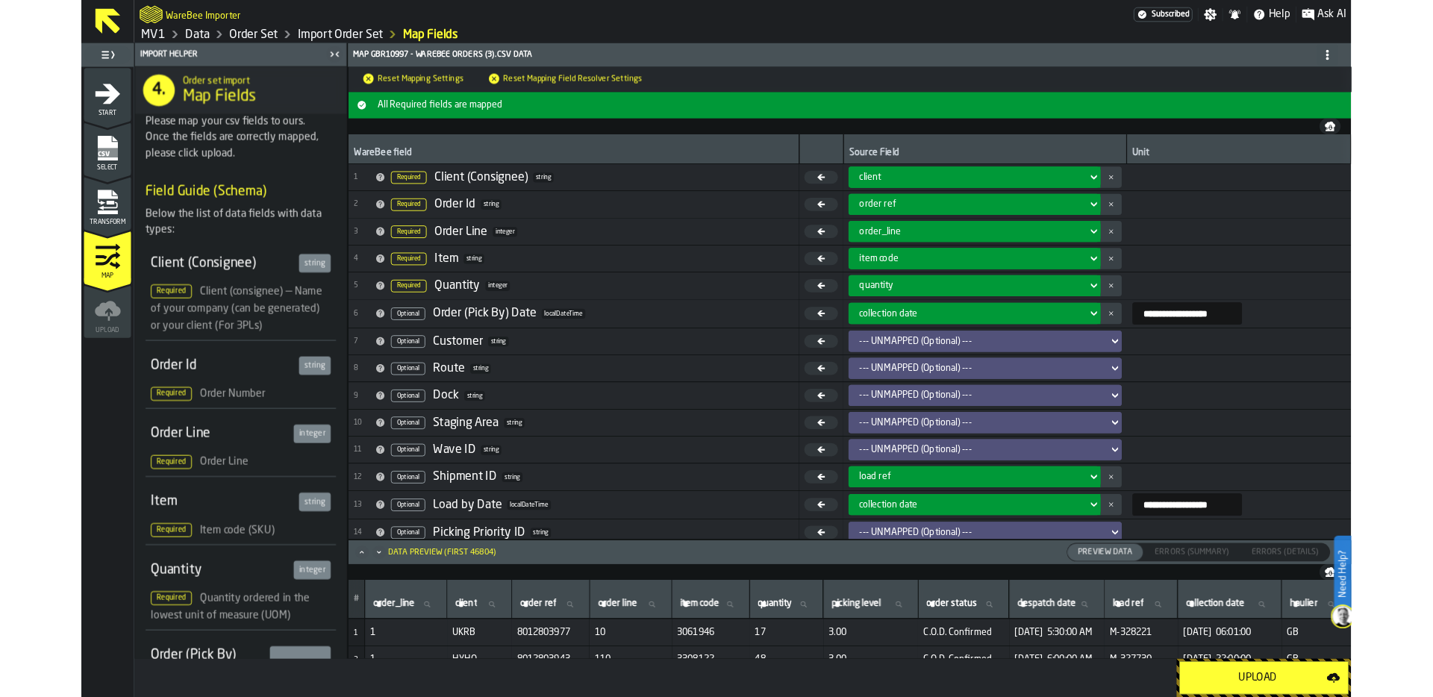
scroll to position [39, 0]
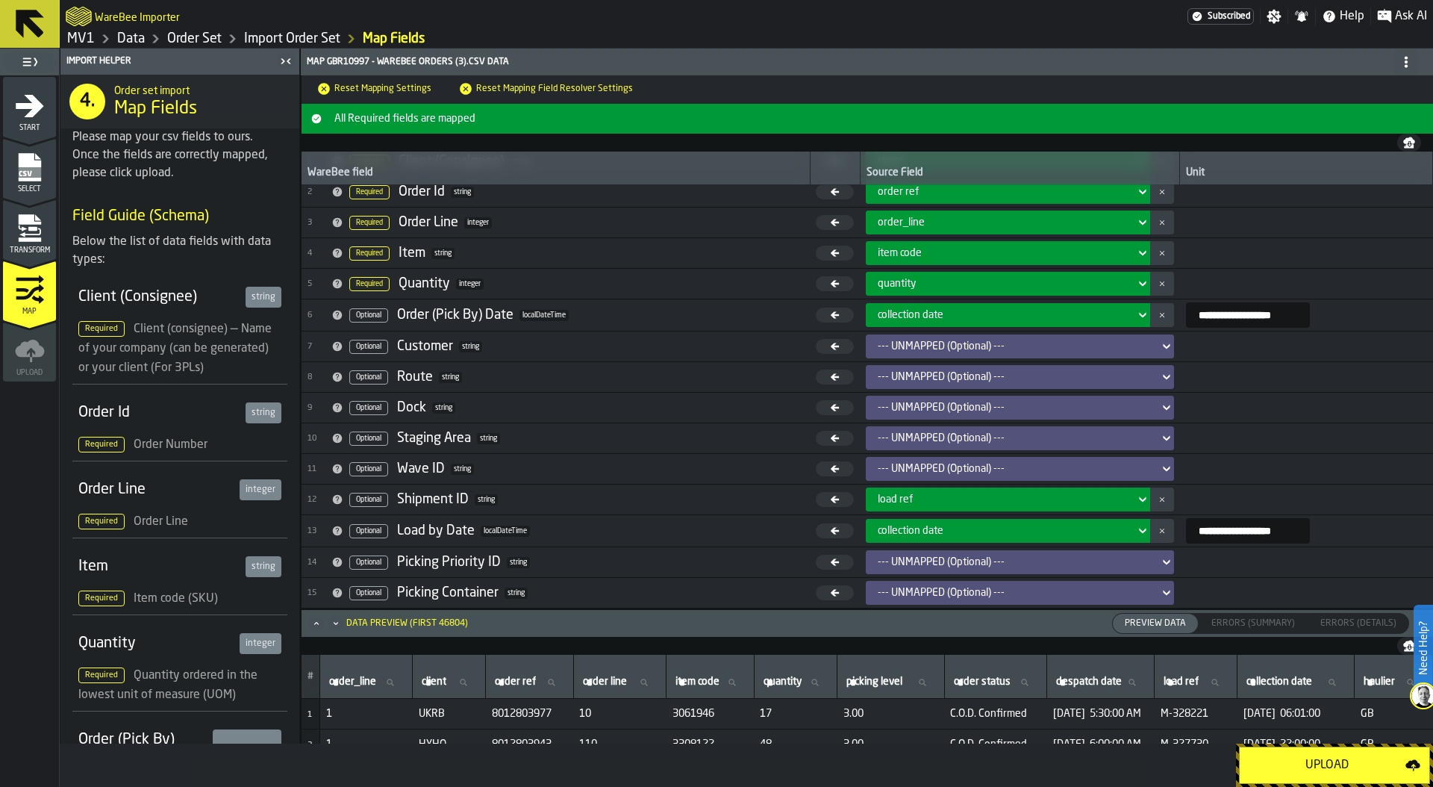
click at [1313, 766] on div "Upload" at bounding box center [1327, 765] width 157 height 18
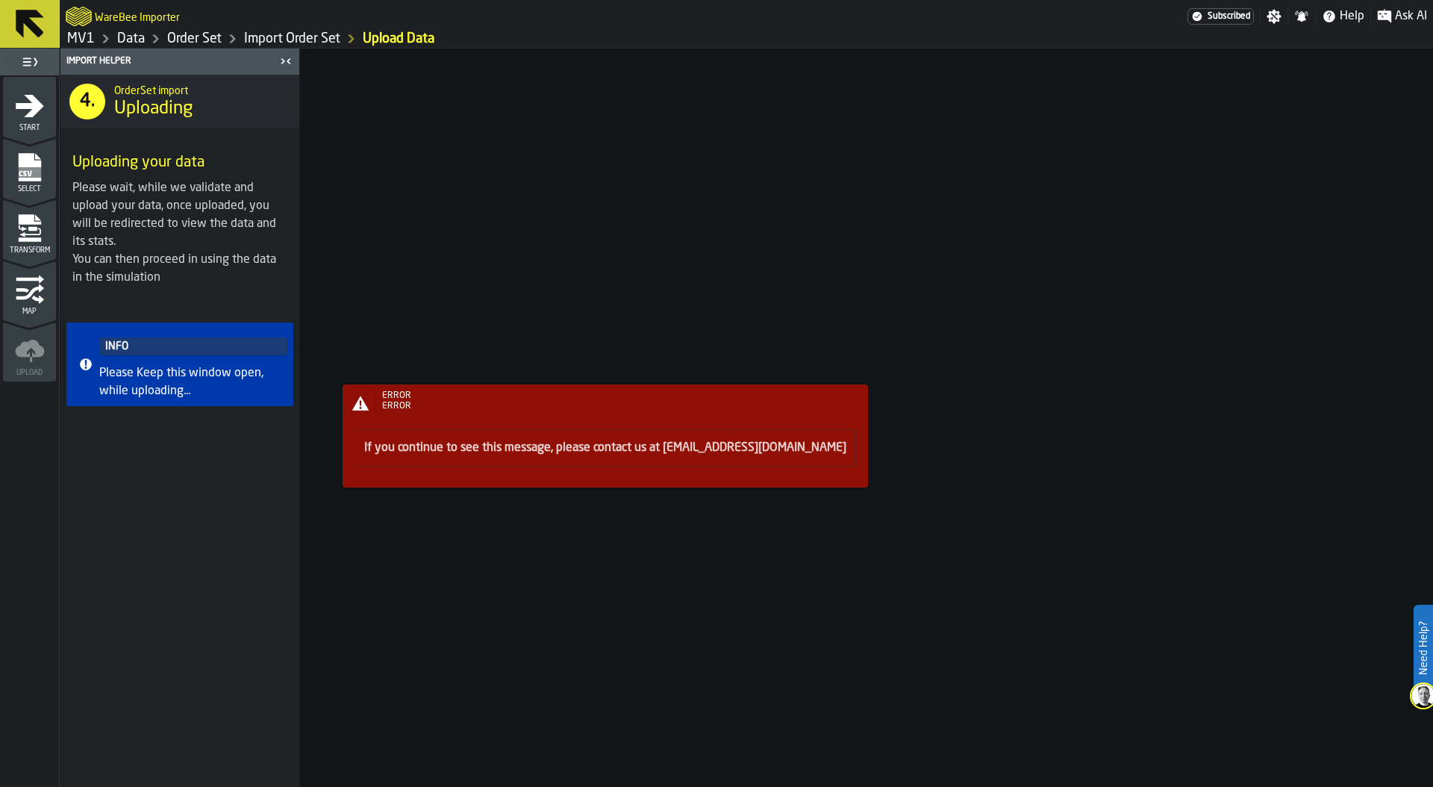
click at [512, 516] on div "ERROR ERROR If you continue to see this message, please contact us at [EMAIL_AD…" at bounding box center [867, 418] width 1132 height 738
click at [137, 39] on link "Data" at bounding box center [131, 39] width 28 height 16
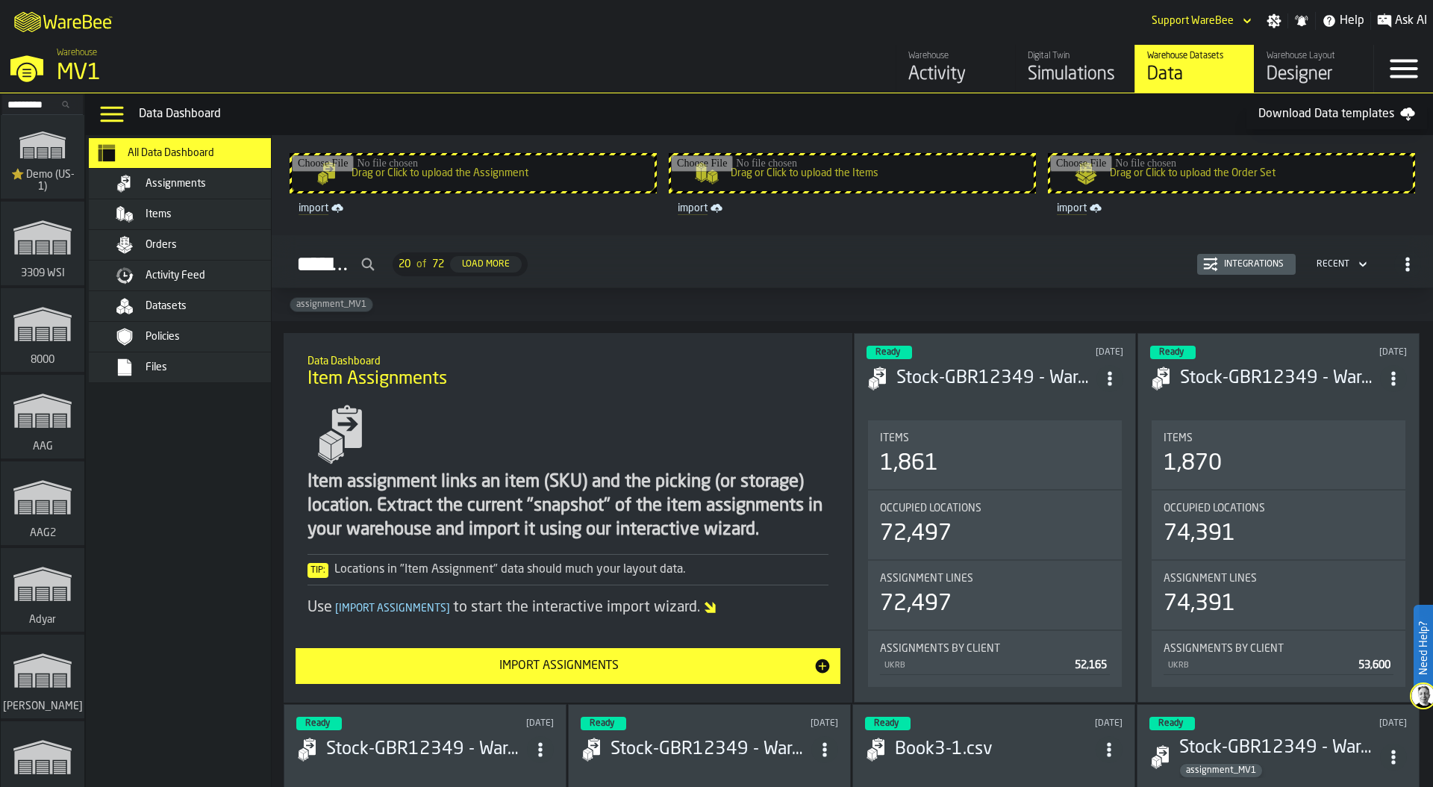
click at [805, 258] on div "Assignments 20 of 72 Load More Integrations Recent" at bounding box center [853, 264] width 1138 height 34
click at [185, 246] on div "Orders" at bounding box center [219, 245] width 146 height 12
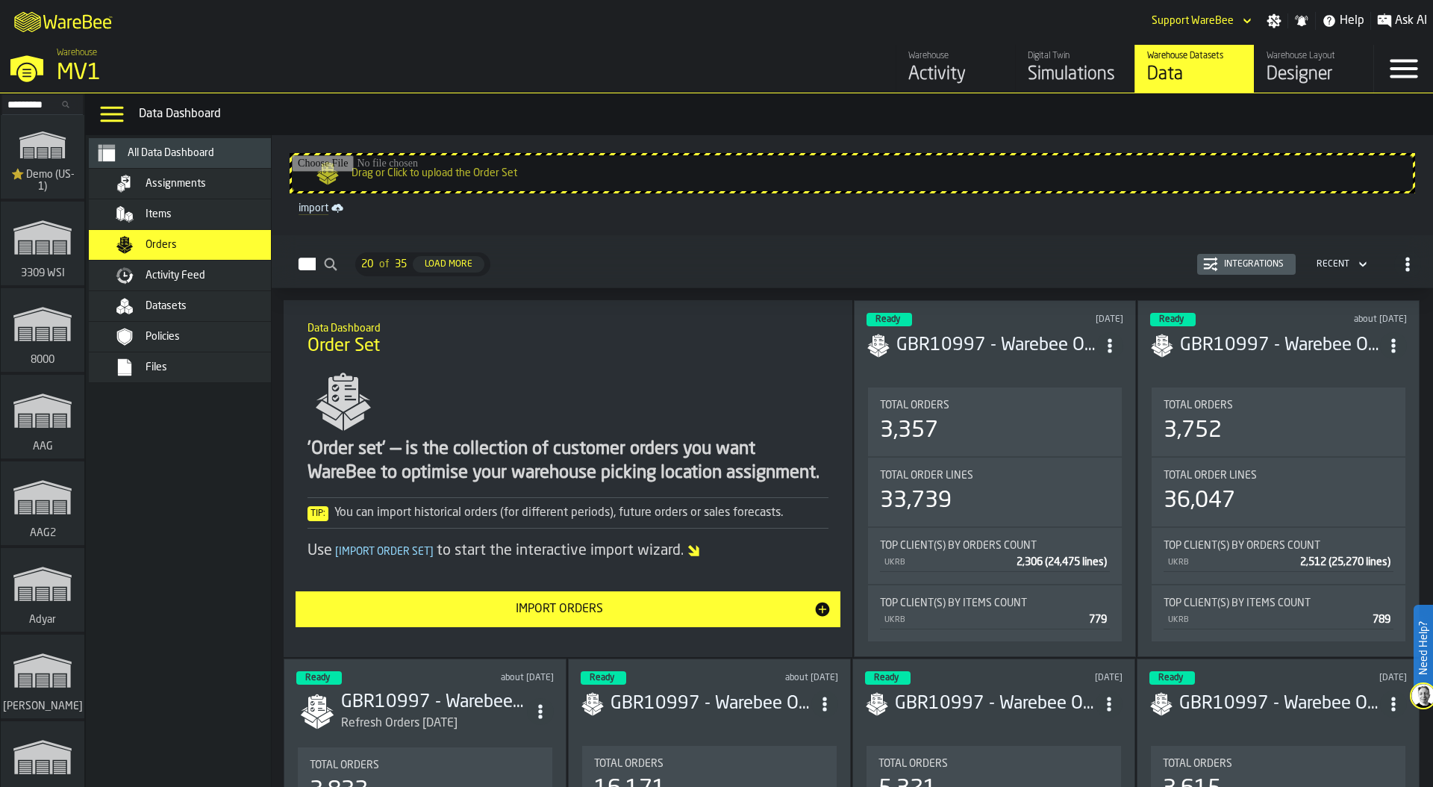
click at [1249, 262] on div "Integrations" at bounding box center [1254, 264] width 72 height 10
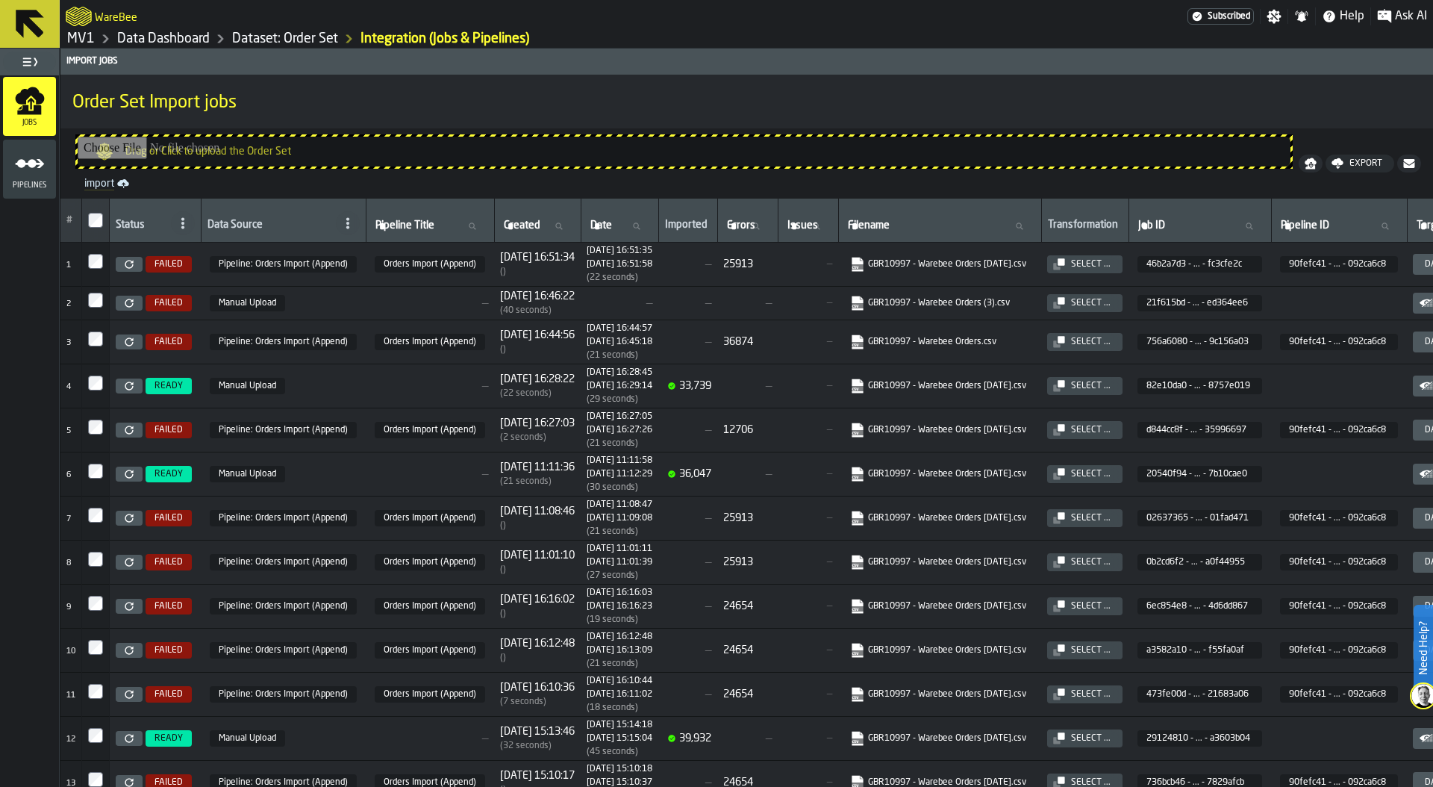
click at [1005, 299] on link "GBR10997 - Warebee Orders (3).csv" at bounding box center [938, 303] width 176 height 15
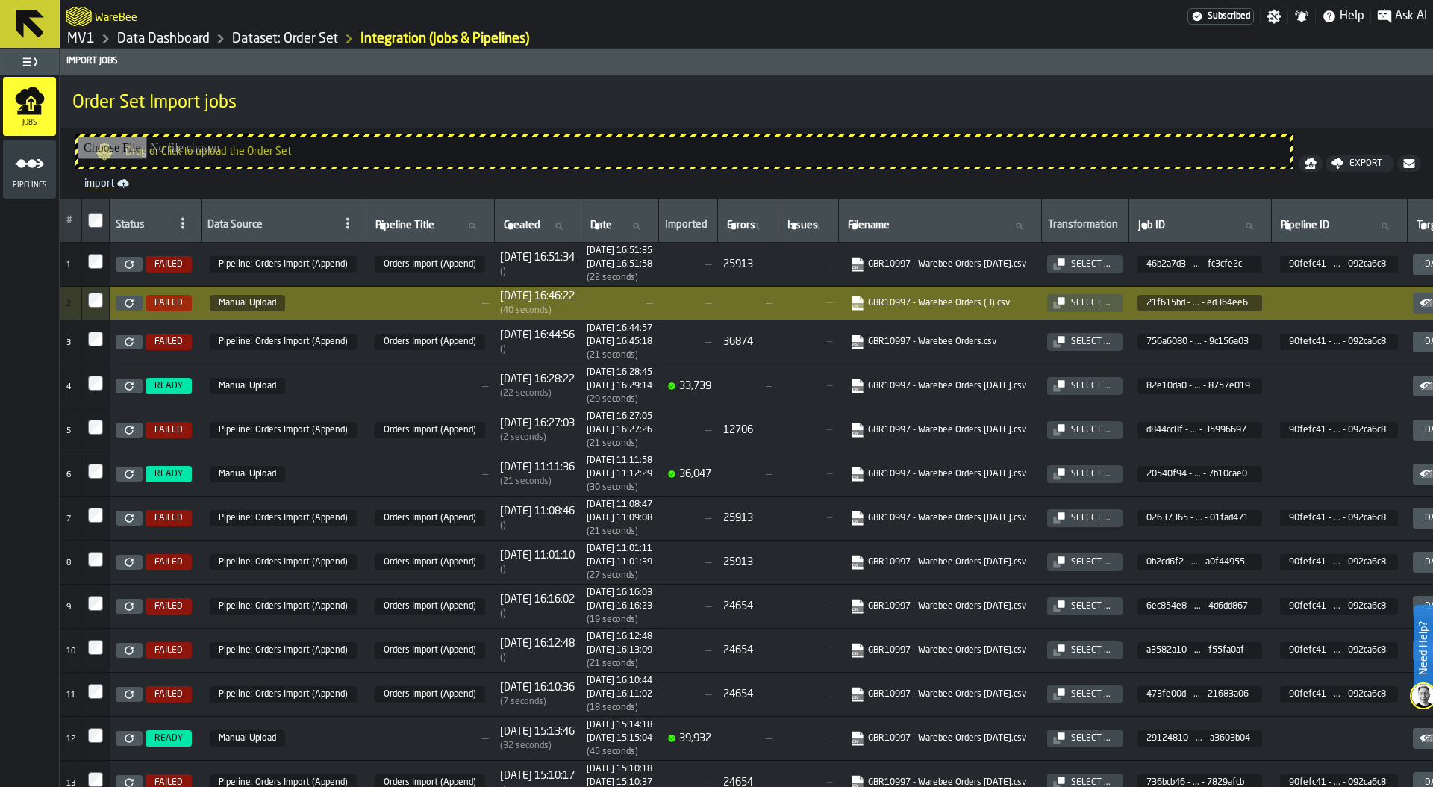
click at [973, 258] on link "GBR10997 - Warebee Orders [DATE].csv" at bounding box center [938, 264] width 176 height 15
